Goal: Find specific page/section: Find specific page/section

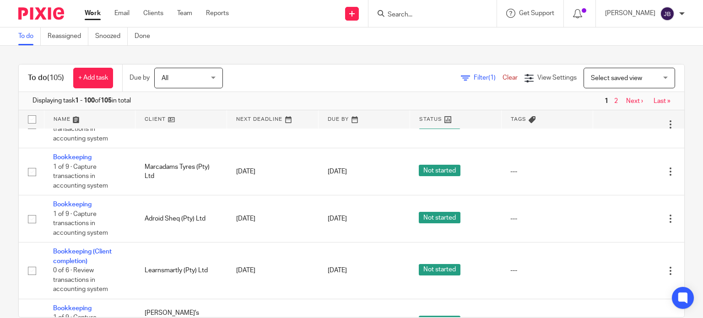
scroll to position [5059, 0]
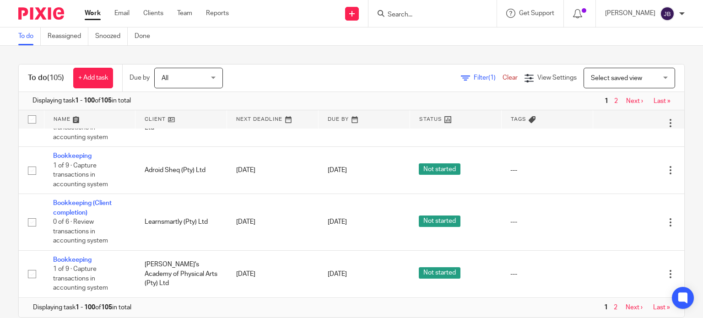
click at [441, 15] on input "Search" at bounding box center [428, 15] width 82 height 8
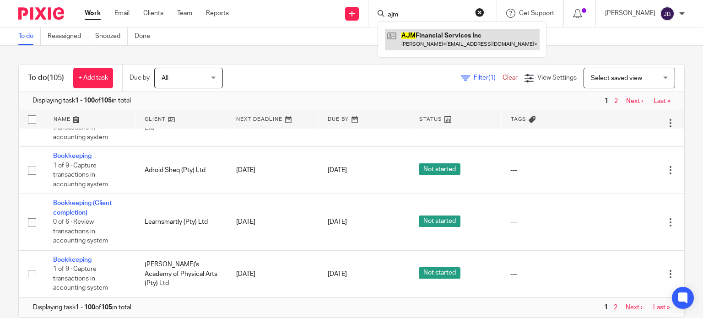
type input "ajm"
click at [451, 34] on link at bounding box center [462, 39] width 155 height 21
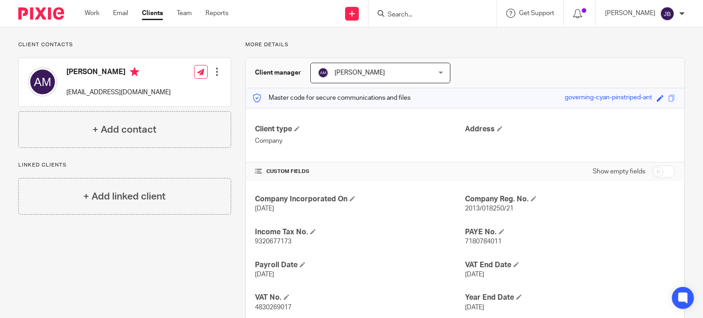
scroll to position [56, 0]
